Goal: Transaction & Acquisition: Book appointment/travel/reservation

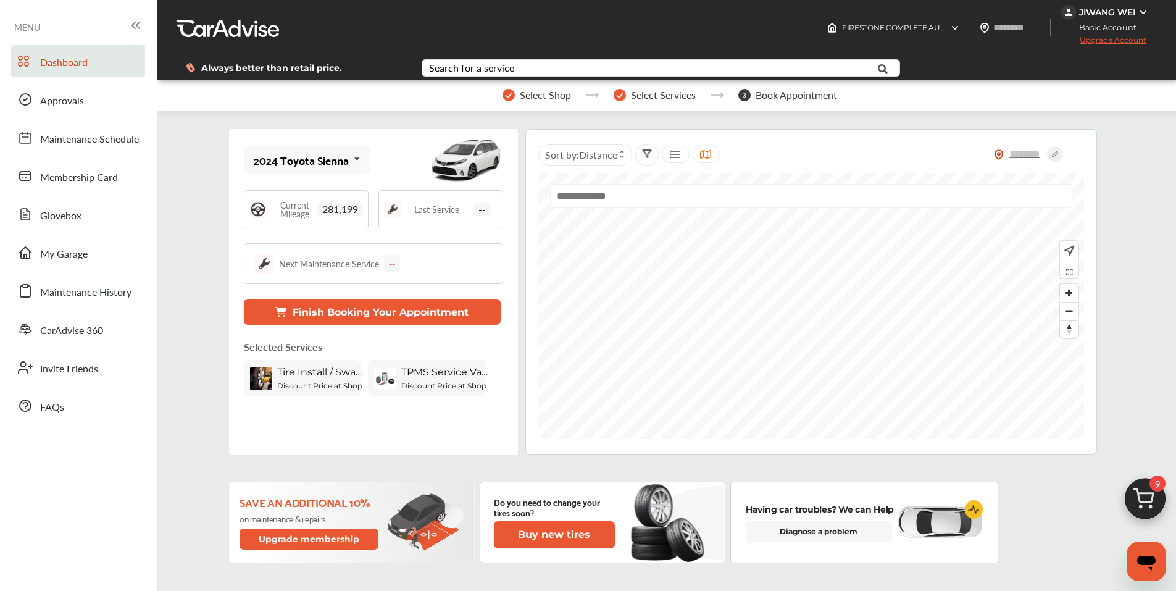
click at [644, 491] on img at bounding box center [1144, 501] width 59 height 59
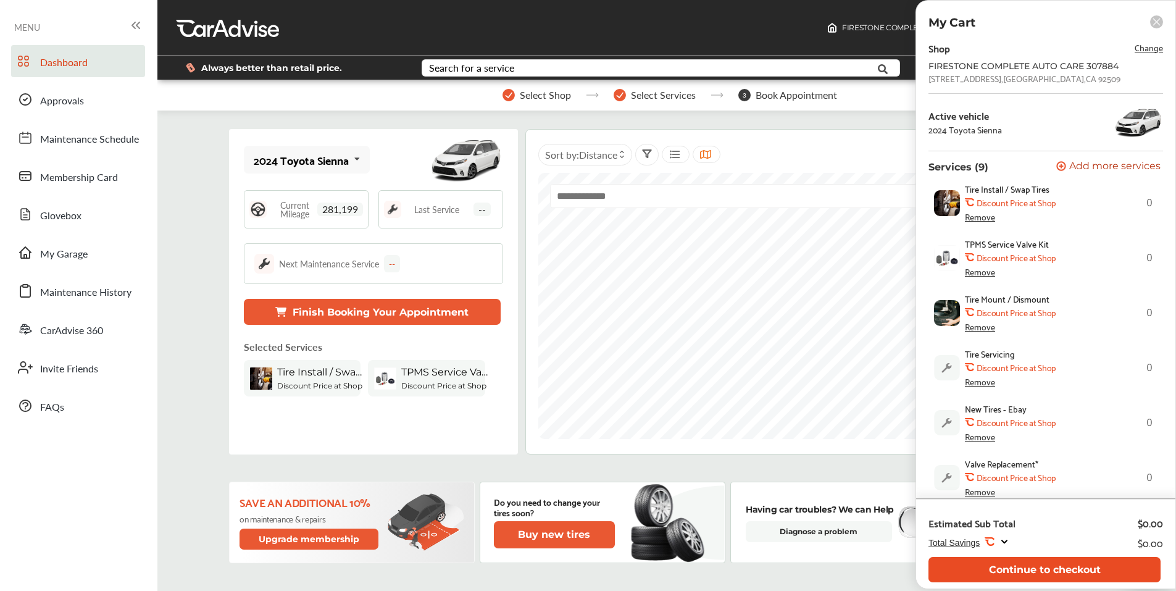
click at [644, 523] on button "Continue to checkout" at bounding box center [1044, 569] width 232 height 25
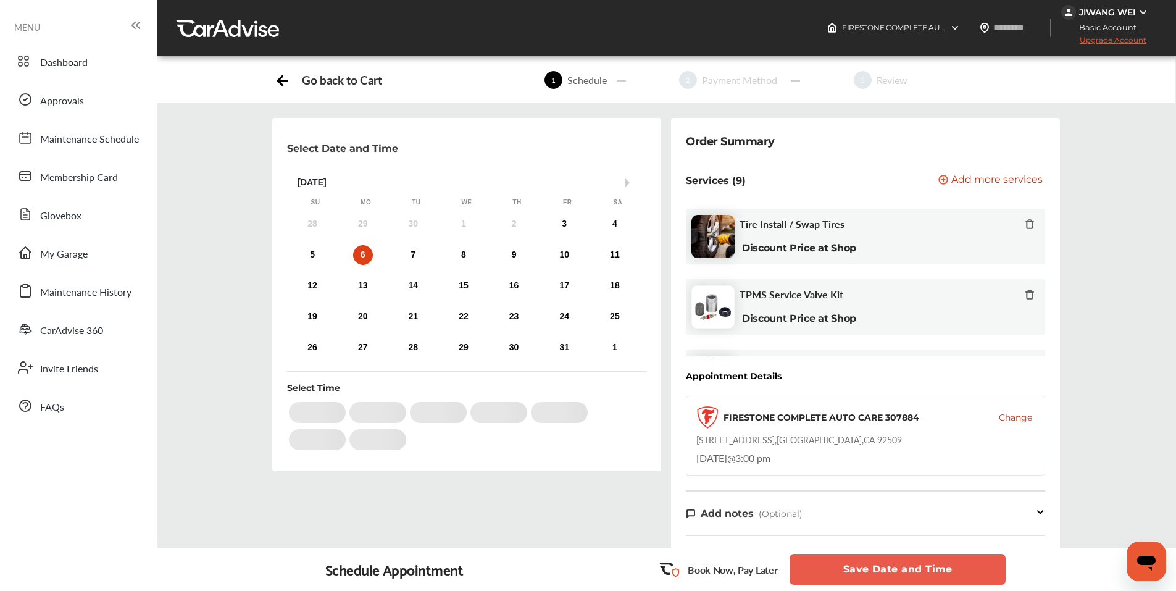
click at [644, 523] on button "Save Date and Time" at bounding box center [897, 569] width 216 height 31
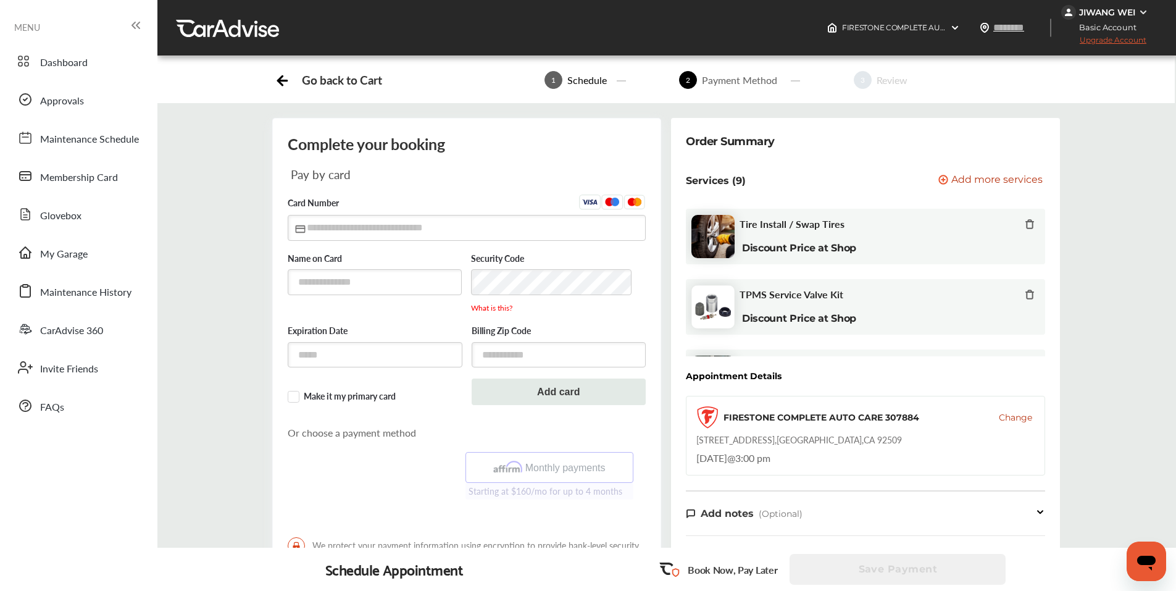
click at [281, 78] on icon at bounding box center [280, 80] width 4 height 9
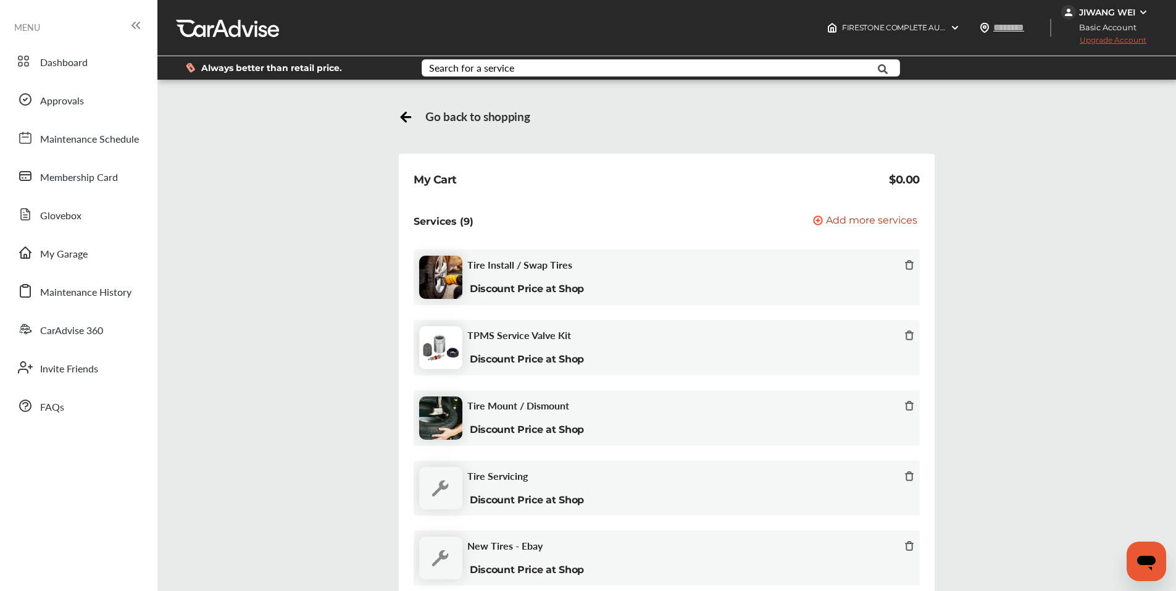
click at [406, 117] on icon at bounding box center [406, 117] width 9 height 0
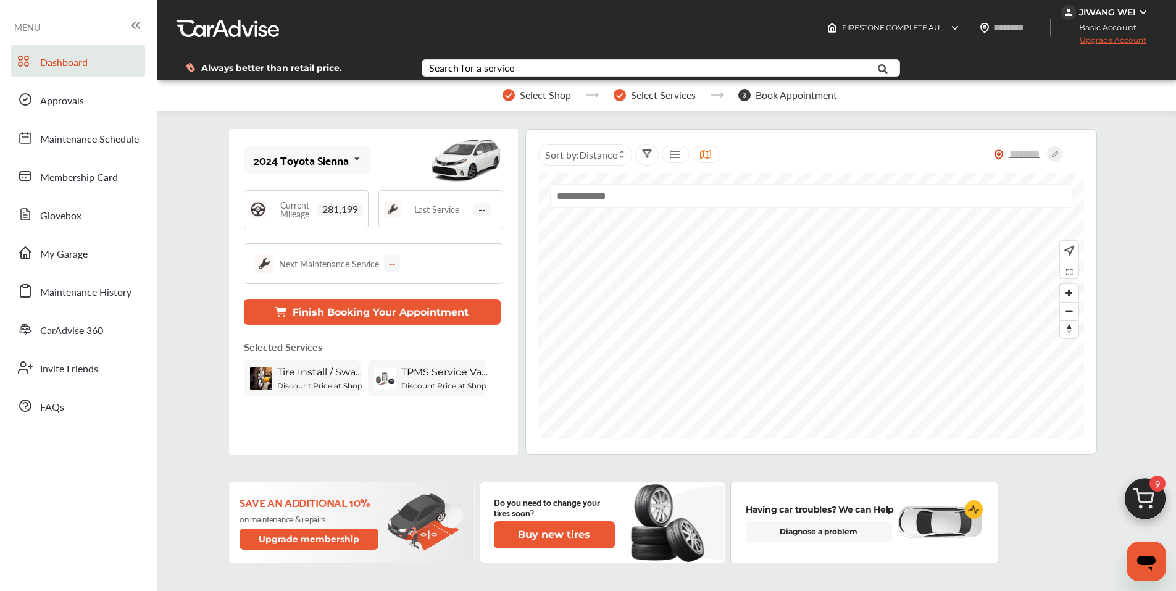
click at [397, 308] on button "Finish Booking Your Appointment" at bounding box center [372, 312] width 257 height 26
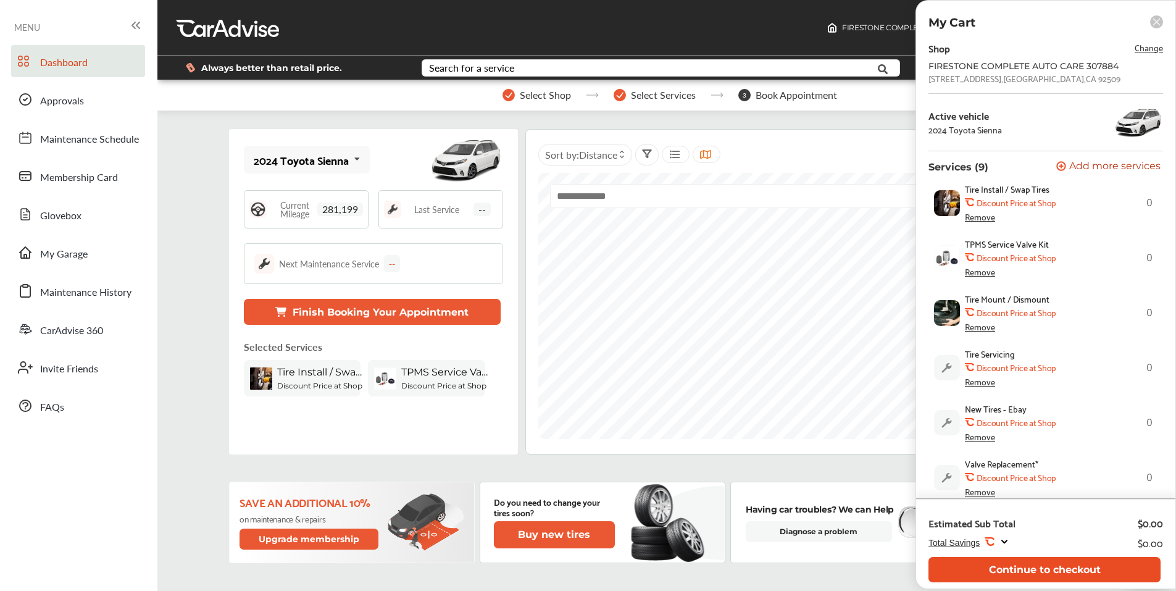
click at [644, 523] on button "Continue to checkout" at bounding box center [1044, 569] width 232 height 25
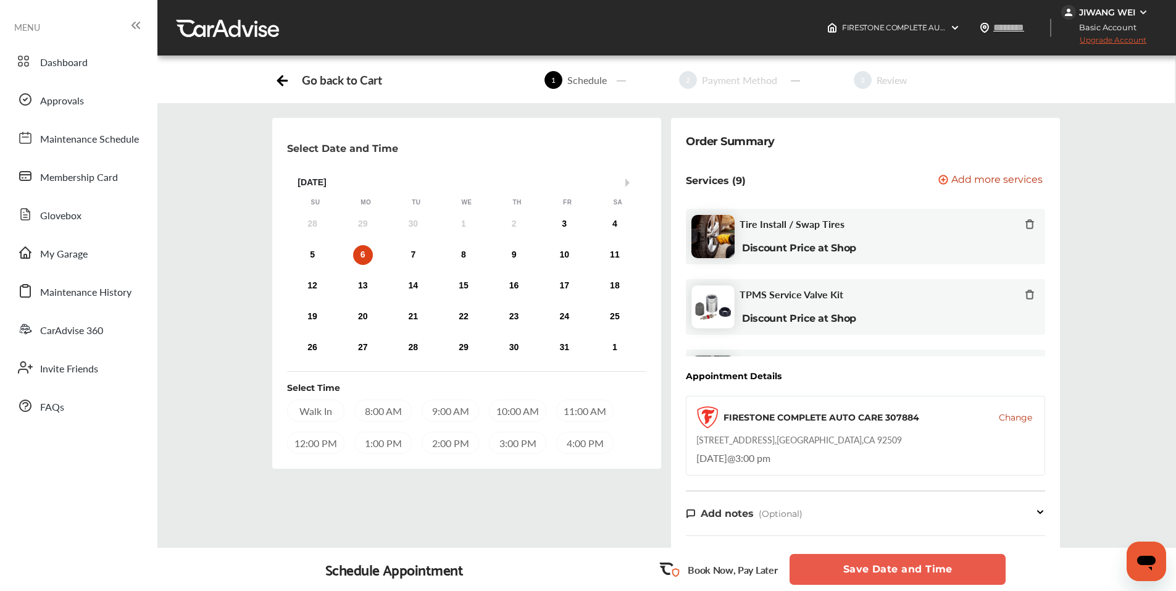
click at [363, 256] on div "6" at bounding box center [363, 255] width 20 height 20
click at [381, 413] on div "8:00 AM" at bounding box center [382, 410] width 57 height 22
click at [644, 523] on button "Save Date and Time" at bounding box center [897, 569] width 216 height 31
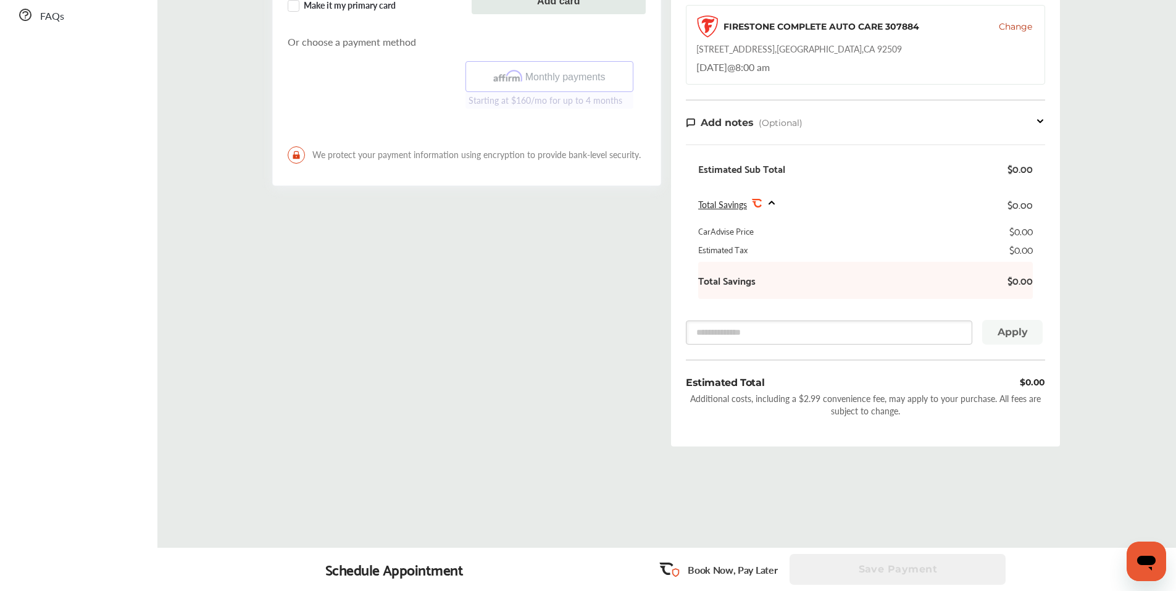
scroll to position [401, 0]
